Goal: Contribute content

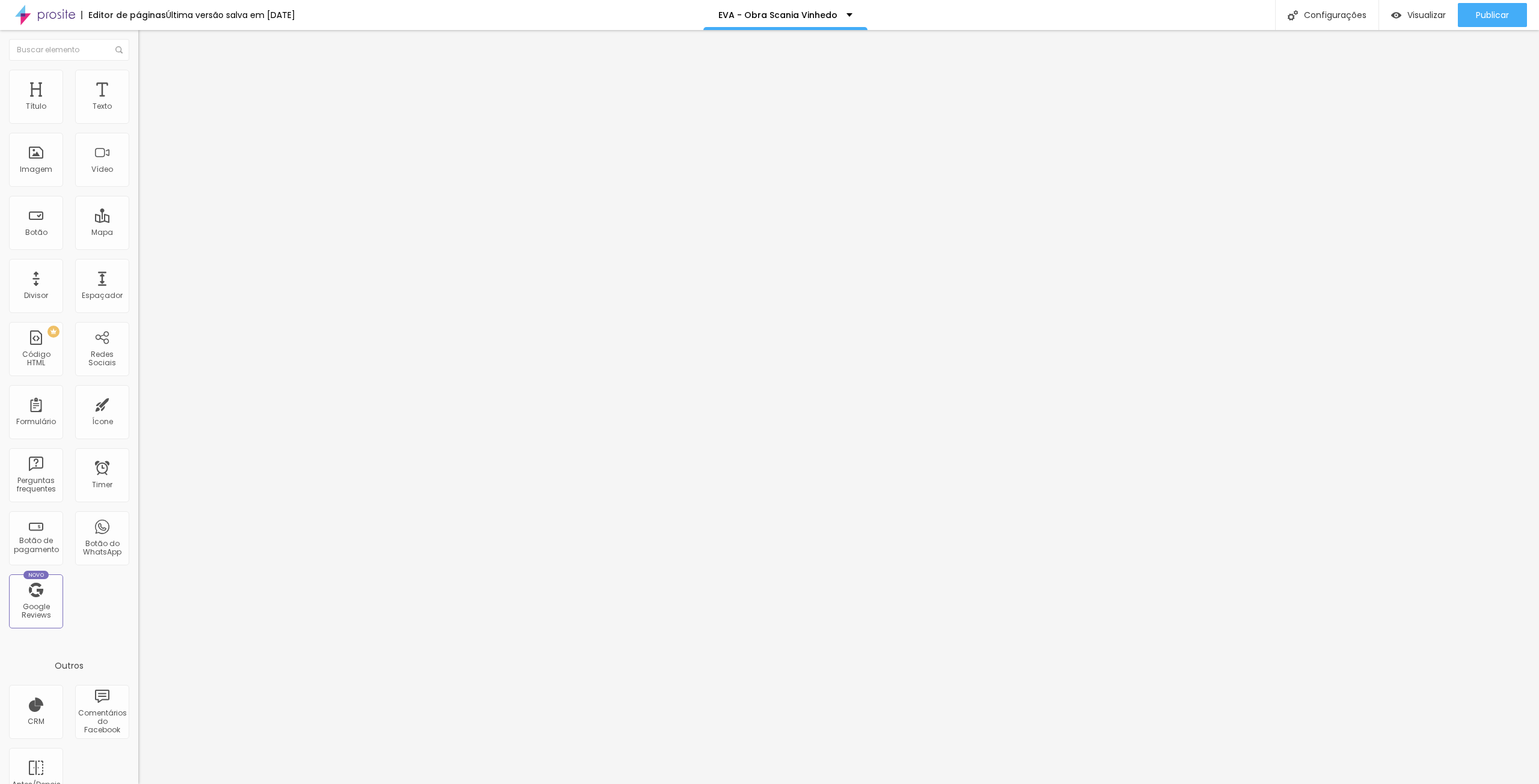
click at [139, 113] on input "[URL][DOMAIN_NAME]" at bounding box center [211, 107] width 144 height 12
paste input "oAgmNcVdV9"
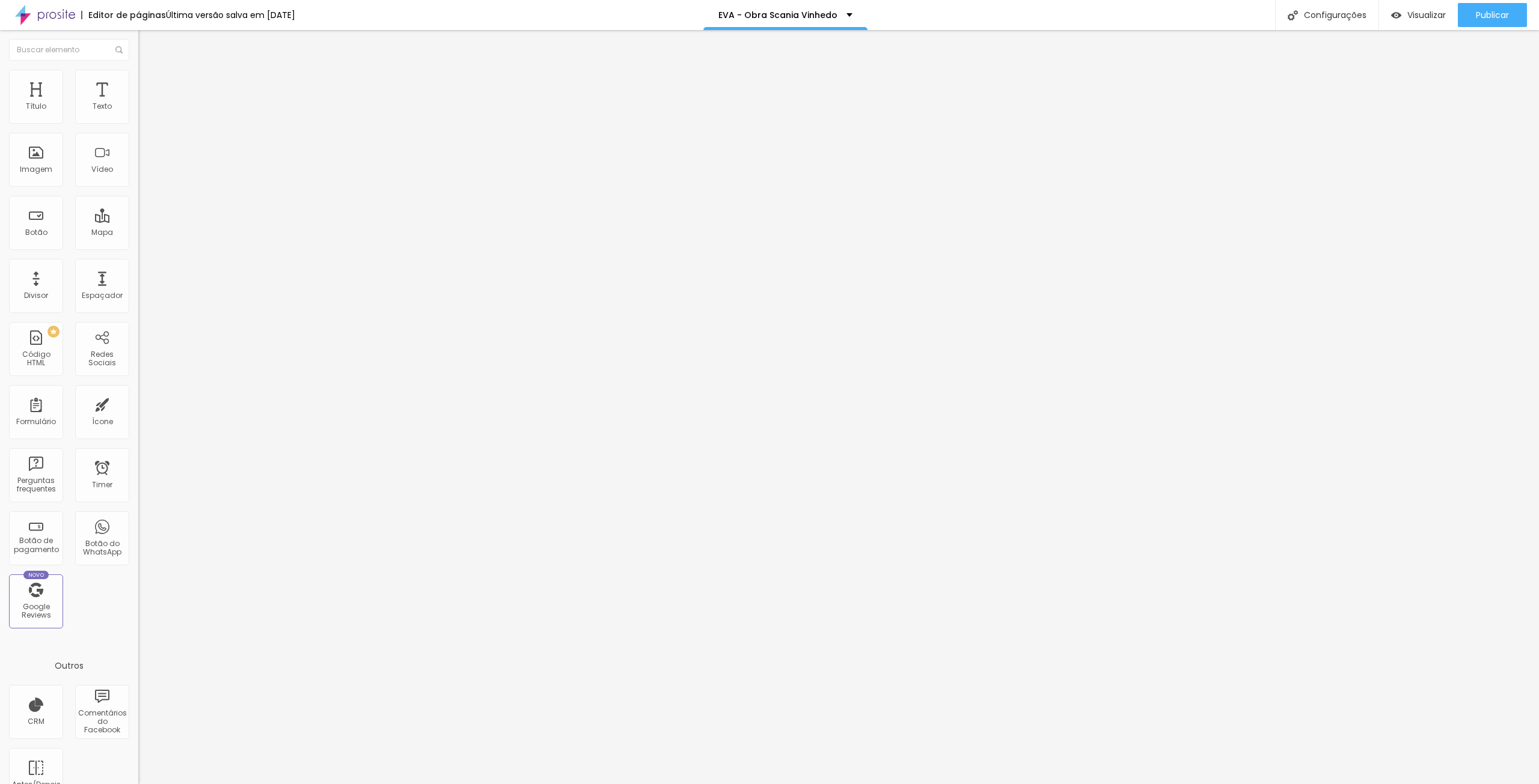
scroll to position [0, 9]
type input "[URL][DOMAIN_NAME]"
click at [139, 113] on input "[URL][DOMAIN_NAME]" at bounding box center [211, 107] width 144 height 12
paste input "WkA04XmOx4E"
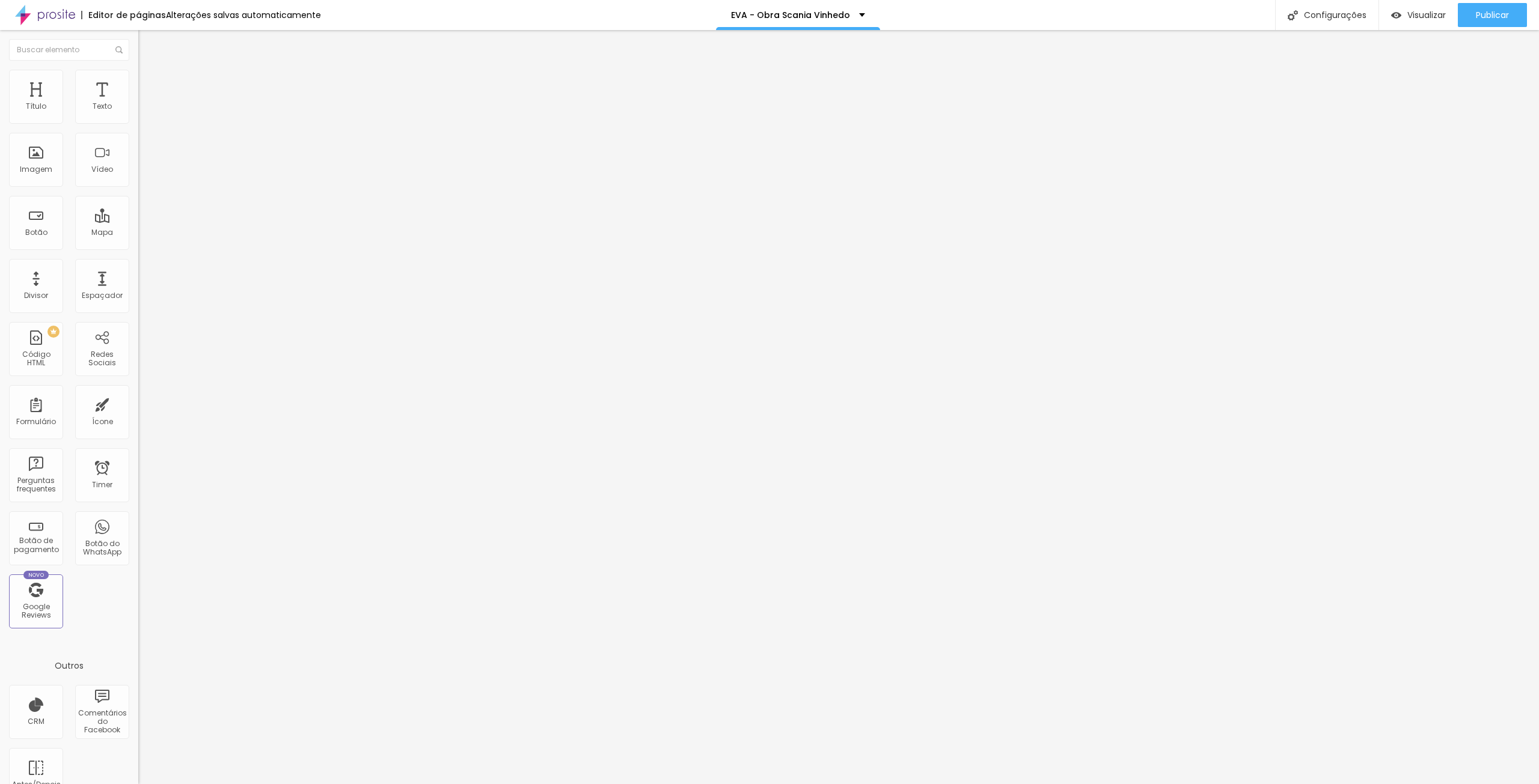
scroll to position [0, 9]
type input "[URL][DOMAIN_NAME]"
click at [1502, 16] on span "Publicar" at bounding box center [1492, 15] width 33 height 10
click at [1418, 15] on span "Visualizar" at bounding box center [1415, 15] width 38 height 10
